Goal: Transaction & Acquisition: Purchase product/service

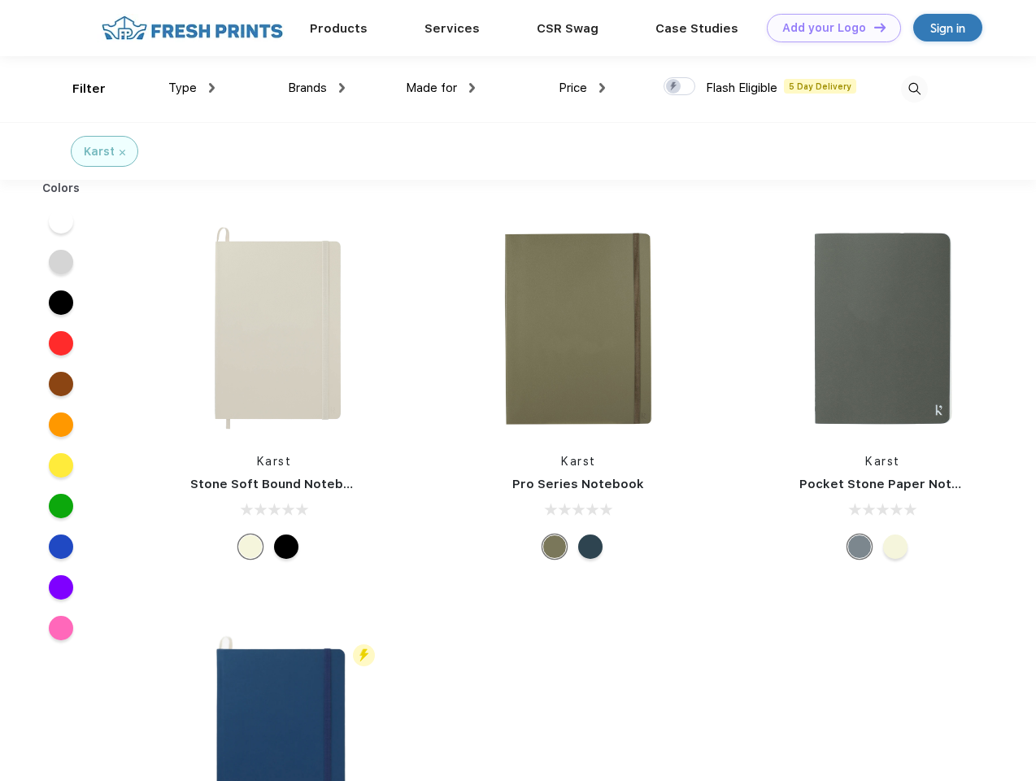
click at [828, 28] on link "Add your Logo Design Tool" at bounding box center [834, 28] width 134 height 28
click at [0, 0] on div "Design Tool" at bounding box center [0, 0] width 0 height 0
click at [873, 27] on link "Add your Logo Design Tool" at bounding box center [834, 28] width 134 height 28
click at [78, 89] on div "Filter" at bounding box center [88, 89] width 33 height 19
click at [192, 88] on span "Type" at bounding box center [182, 88] width 28 height 15
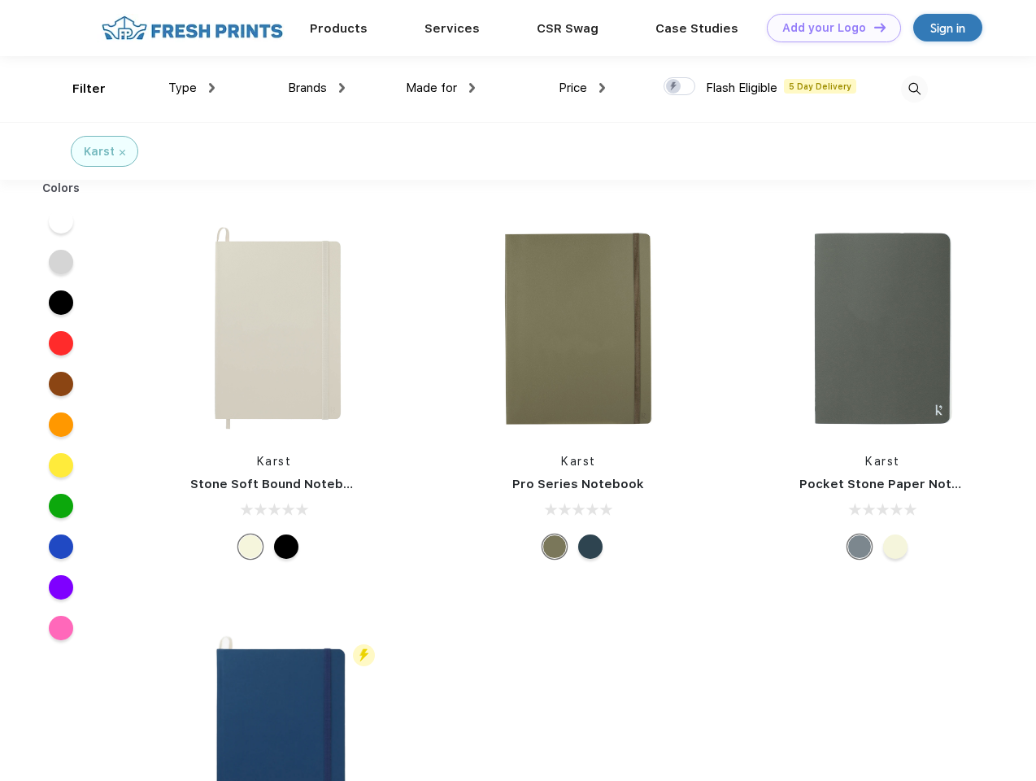
click at [316, 88] on span "Brands" at bounding box center [307, 88] width 39 height 15
click at [441, 88] on span "Made for" at bounding box center [431, 88] width 51 height 15
click at [582, 88] on span "Price" at bounding box center [573, 88] width 28 height 15
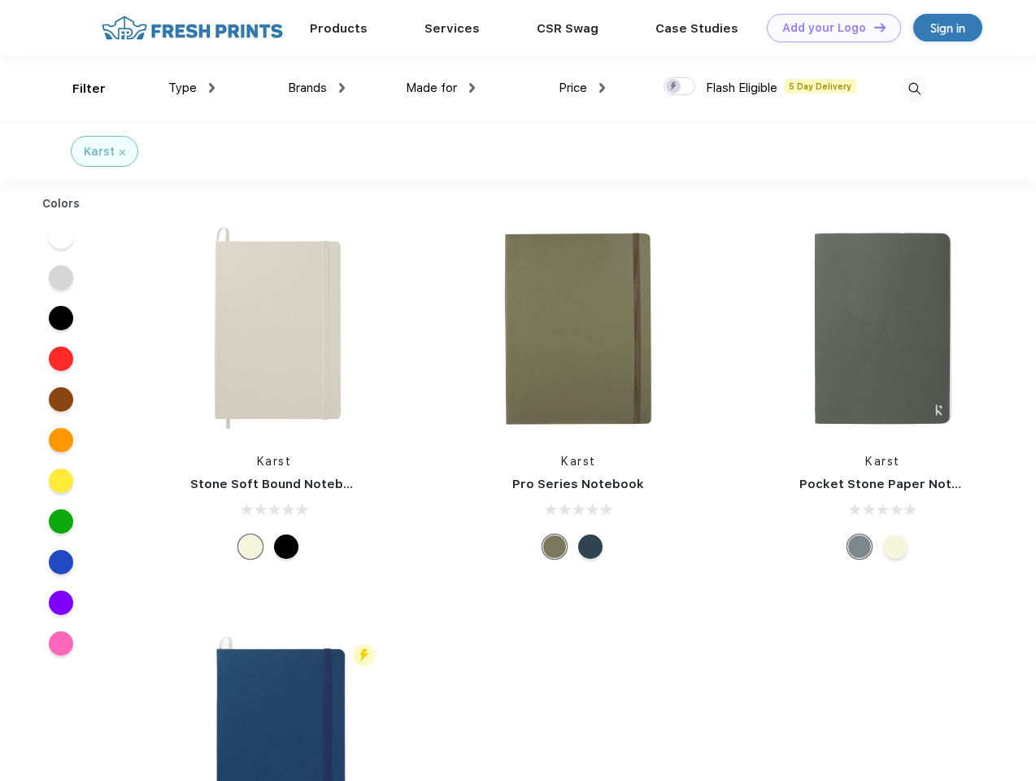
click at [680, 87] on div at bounding box center [680, 86] width 32 height 18
click at [674, 87] on input "checkbox" at bounding box center [669, 81] width 11 height 11
click at [914, 89] on img at bounding box center [914, 89] width 27 height 27
